Goal: Check status

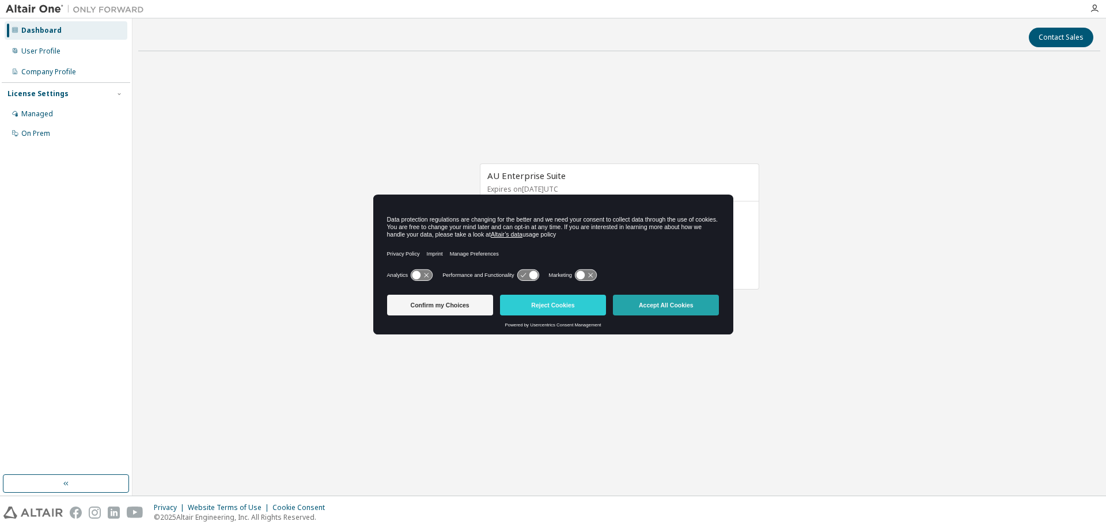
click at [643, 312] on button "Accept All Cookies" at bounding box center [666, 305] width 106 height 21
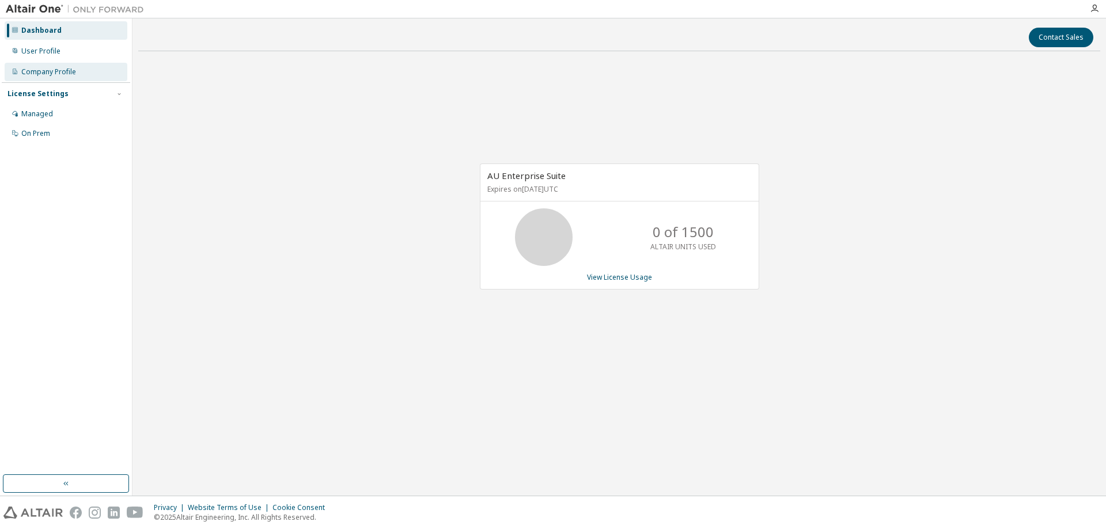
click at [94, 71] on div "Company Profile" at bounding box center [66, 72] width 123 height 18
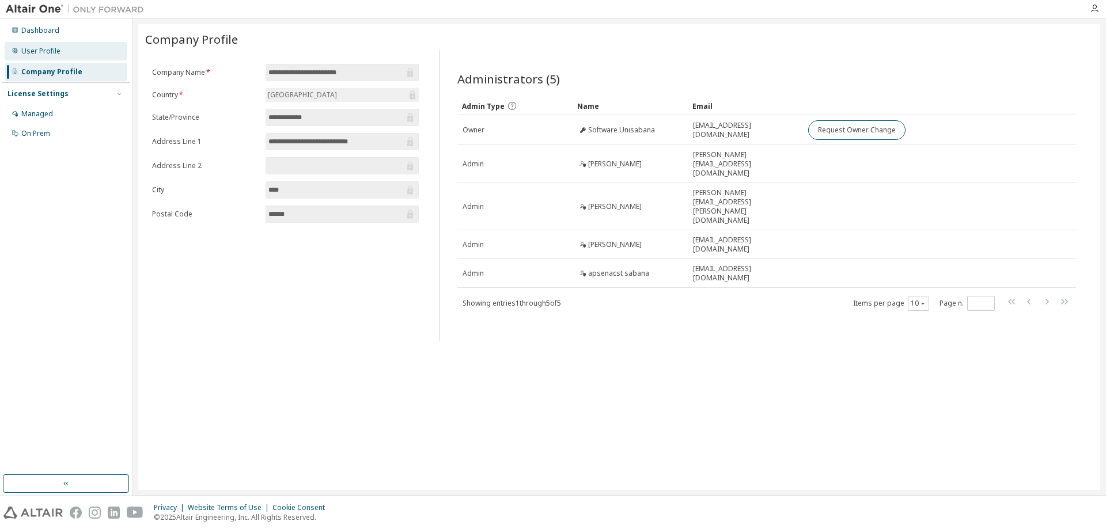
click at [40, 47] on div "User Profile" at bounding box center [40, 51] width 39 height 9
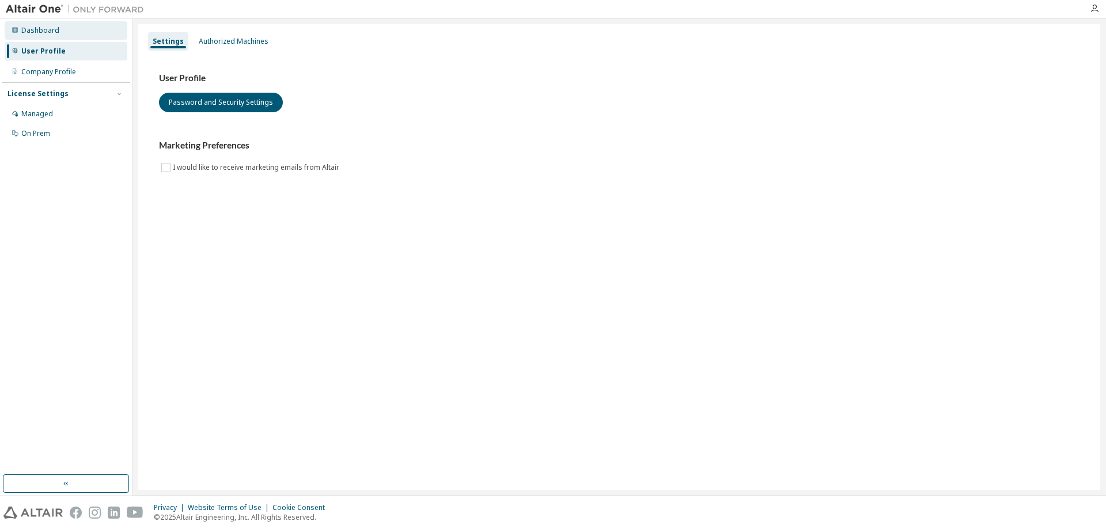
click at [52, 29] on div "Dashboard" at bounding box center [40, 30] width 38 height 9
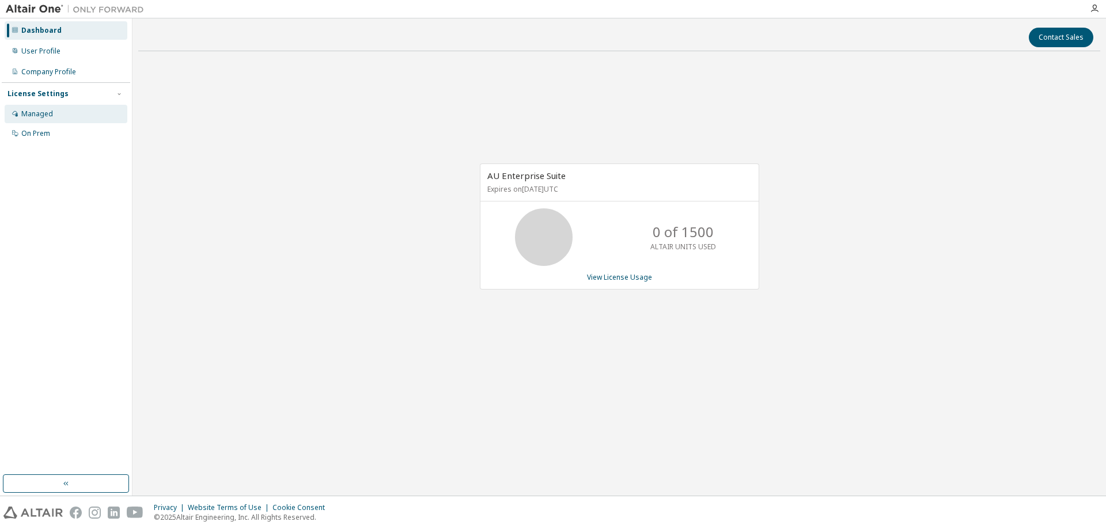
click at [61, 109] on div "Managed" at bounding box center [66, 114] width 123 height 18
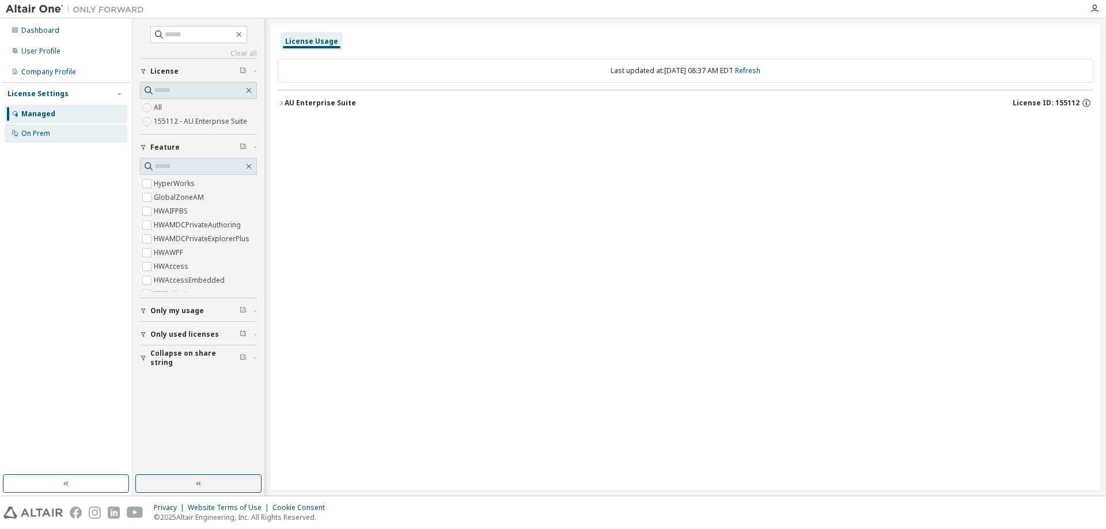
click at [51, 134] on div "On Prem" at bounding box center [66, 133] width 123 height 18
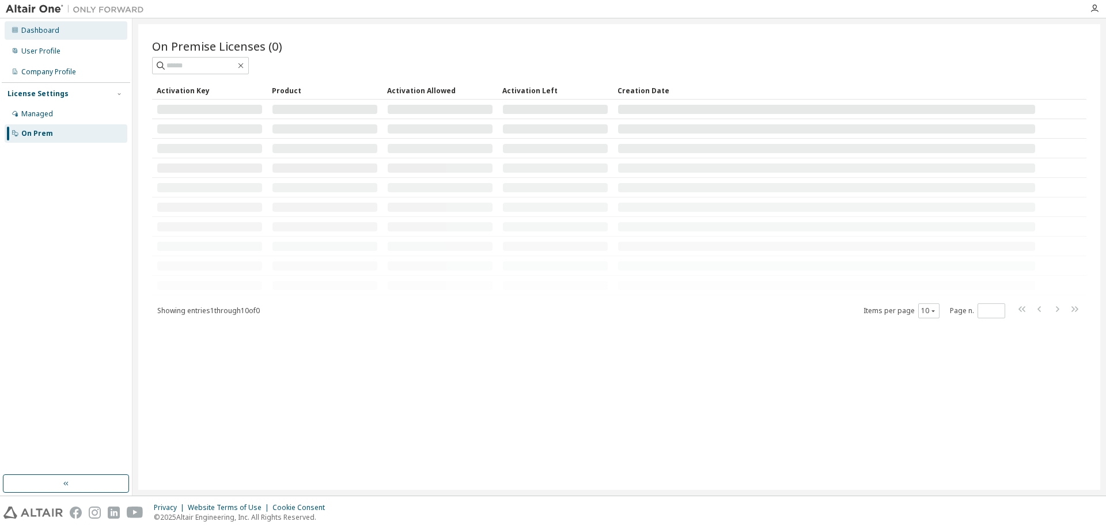
click at [54, 33] on div "Dashboard" at bounding box center [40, 30] width 38 height 9
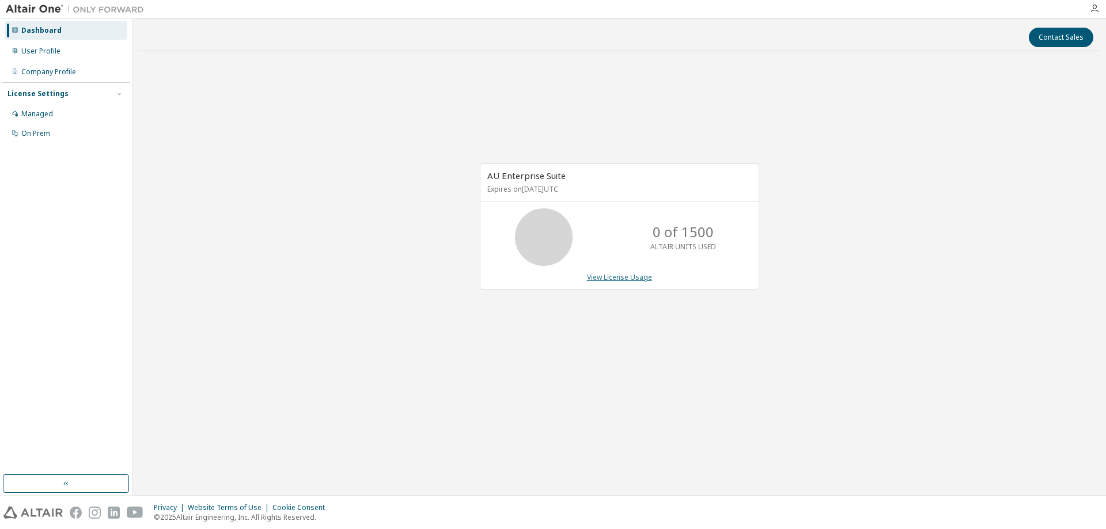
click at [606, 276] on link "View License Usage" at bounding box center [619, 277] width 65 height 10
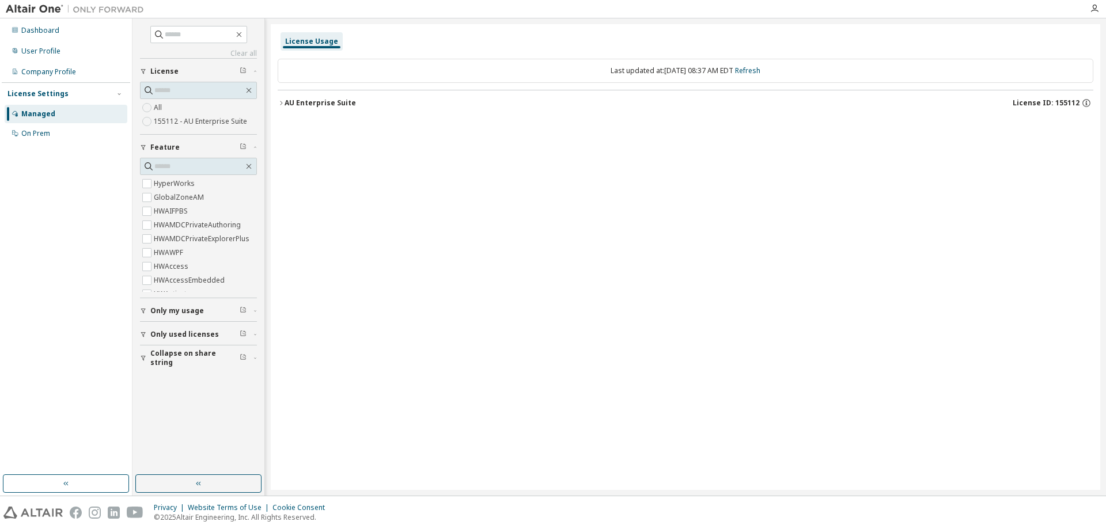
click at [286, 103] on div "AU Enterprise Suite" at bounding box center [320, 103] width 71 height 9
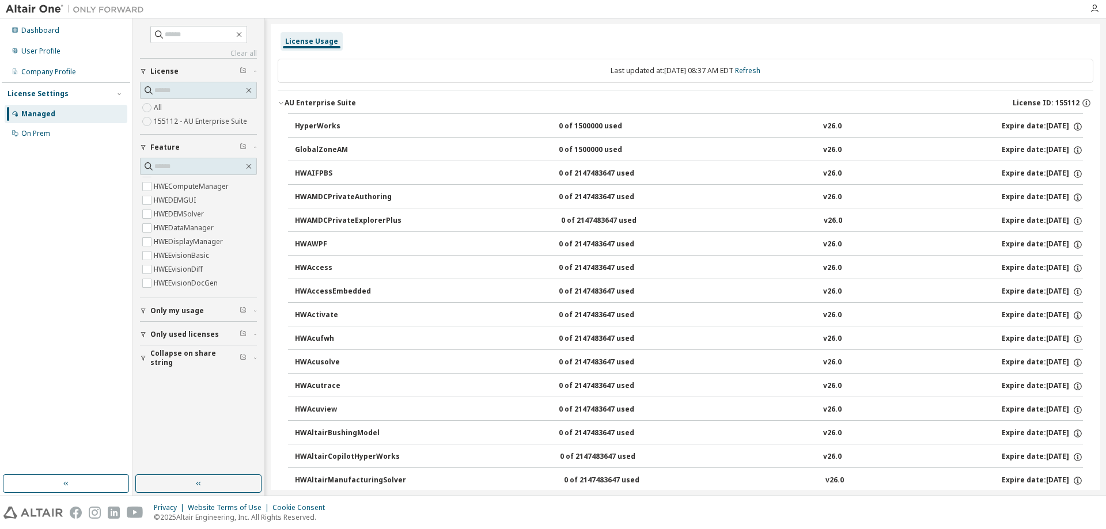
scroll to position [701, 0]
click at [316, 78] on div "Last updated at: Tue 2025-10-14 08:37 AM EDT Refresh" at bounding box center [686, 71] width 816 height 24
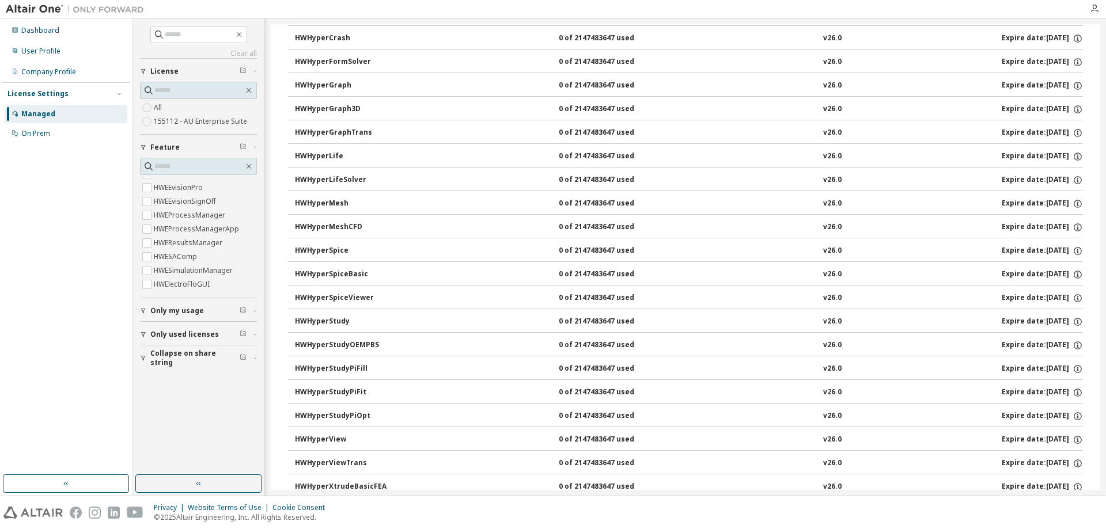
scroll to position [2458, 0]
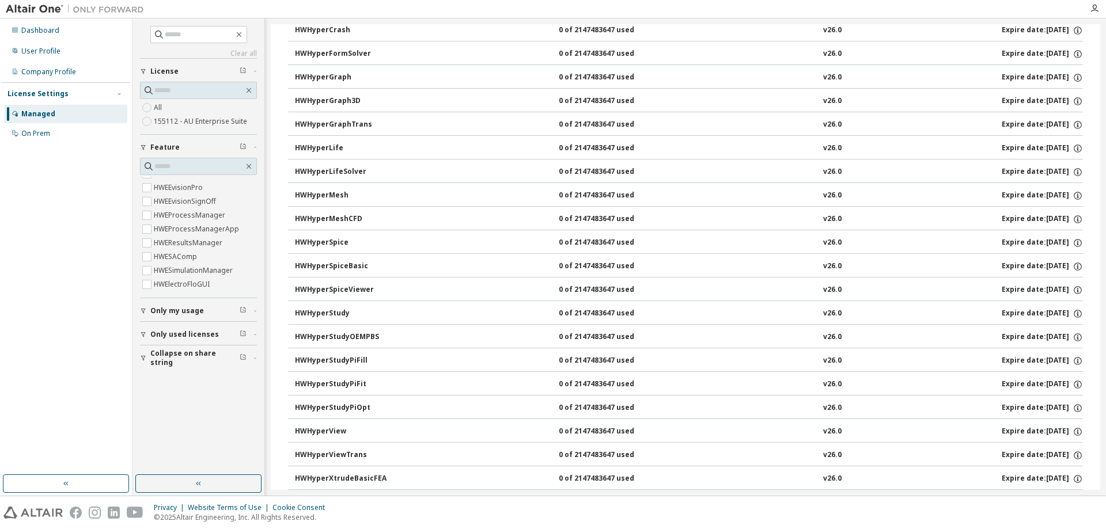
click at [73, 407] on div "Dashboard User Profile Company Profile License Settings Managed On Prem" at bounding box center [66, 246] width 128 height 453
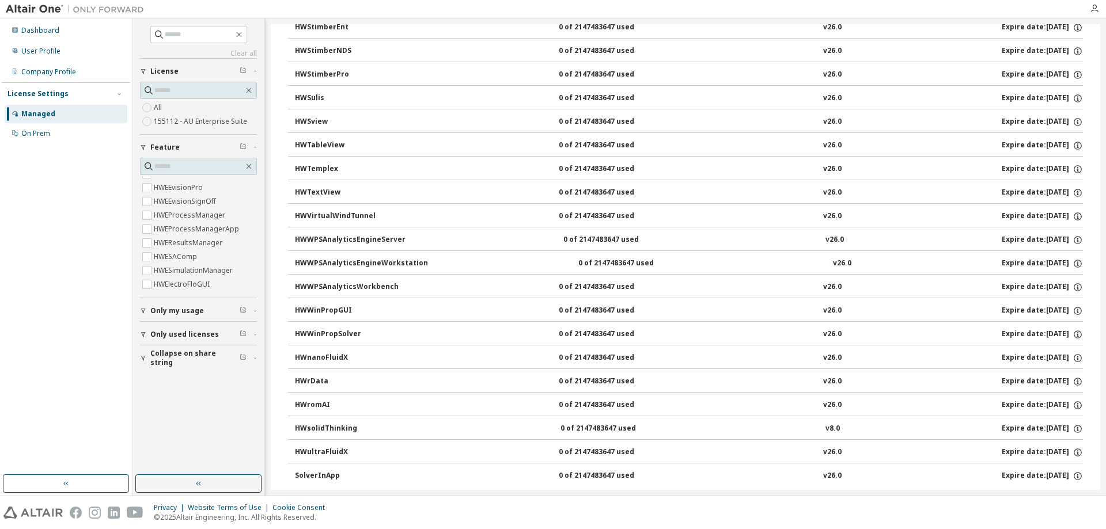
scroll to position [7391, 0]
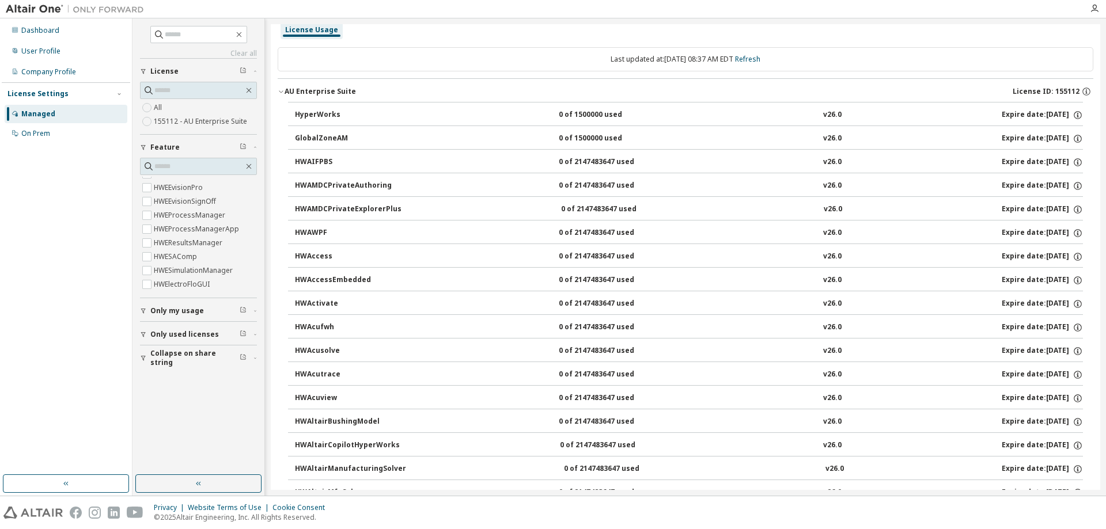
scroll to position [0, 0]
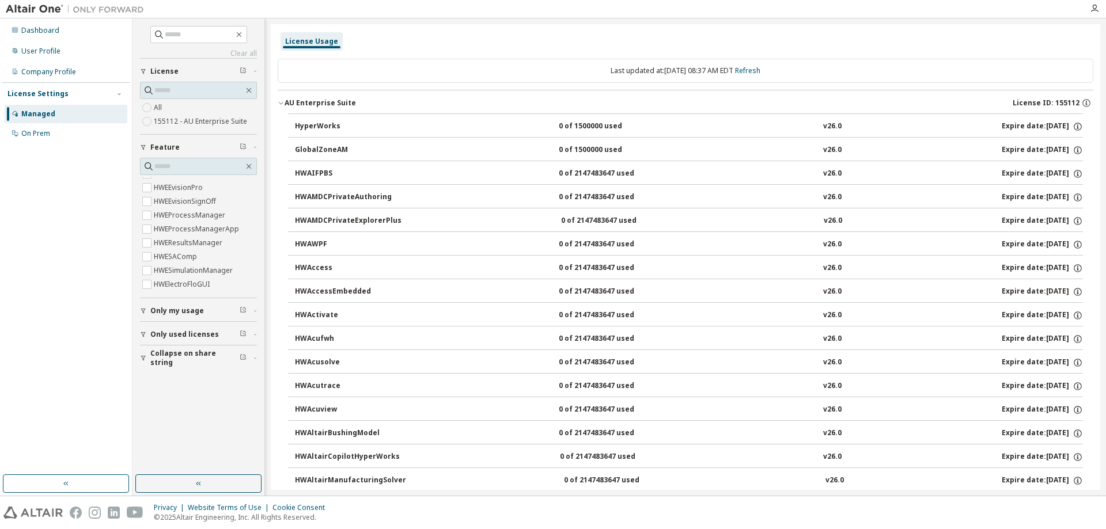
click at [2, 287] on div "Dashboard User Profile Company Profile License Settings Managed On Prem" at bounding box center [66, 246] width 128 height 453
